Goal: Task Accomplishment & Management: Manage account settings

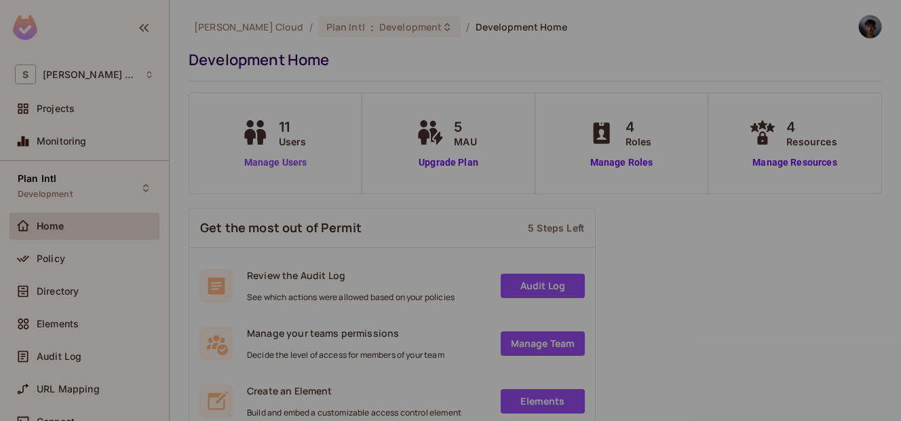
click at [260, 160] on link "Manage Users" at bounding box center [275, 162] width 75 height 14
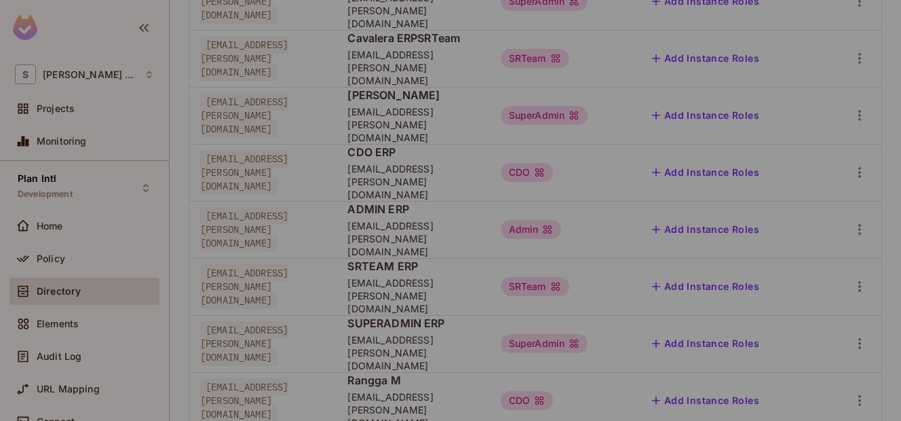
scroll to position [348, 0]
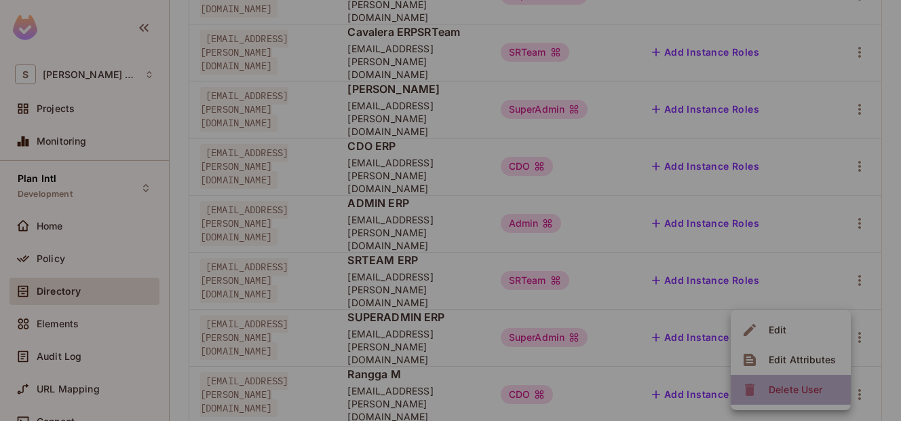
click at [804, 381] on span "Delete User" at bounding box center [796, 390] width 62 height 22
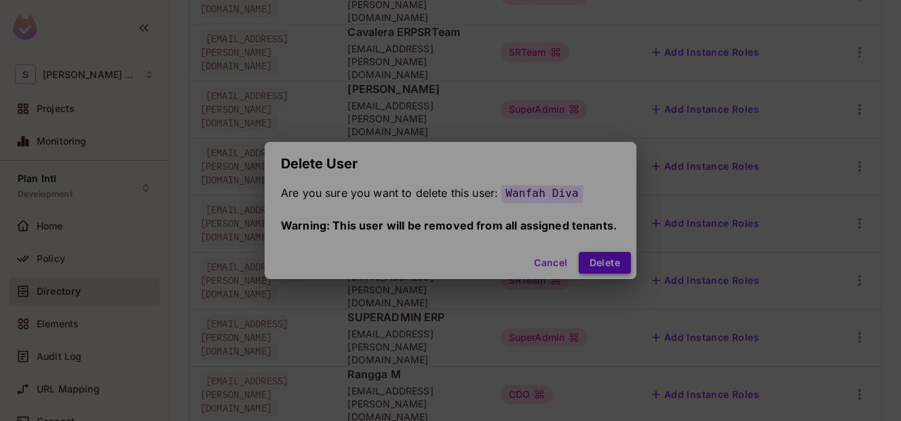
click at [594, 259] on button "Delete" at bounding box center [605, 263] width 52 height 22
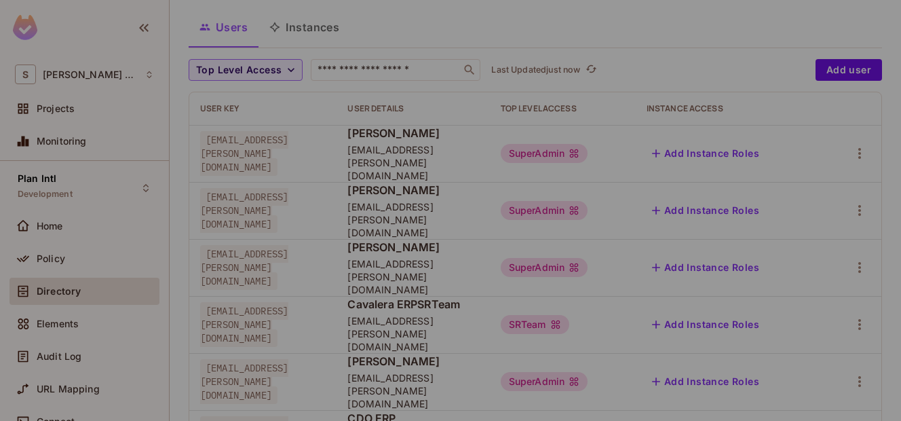
scroll to position [0, 0]
